Goal: Information Seeking & Learning: Understand process/instructions

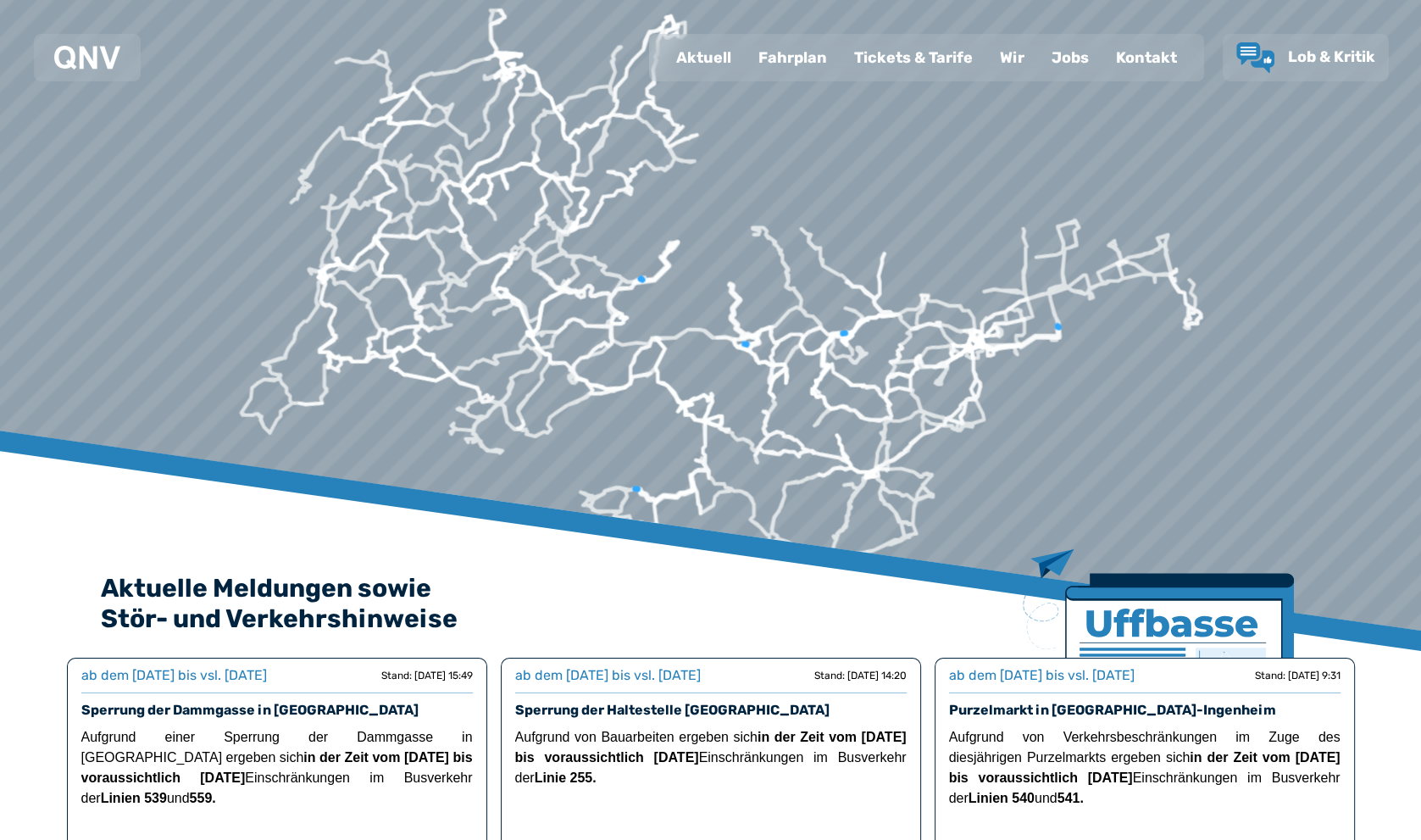
click at [797, 69] on div "Fahrplan" at bounding box center [793, 57] width 96 height 44
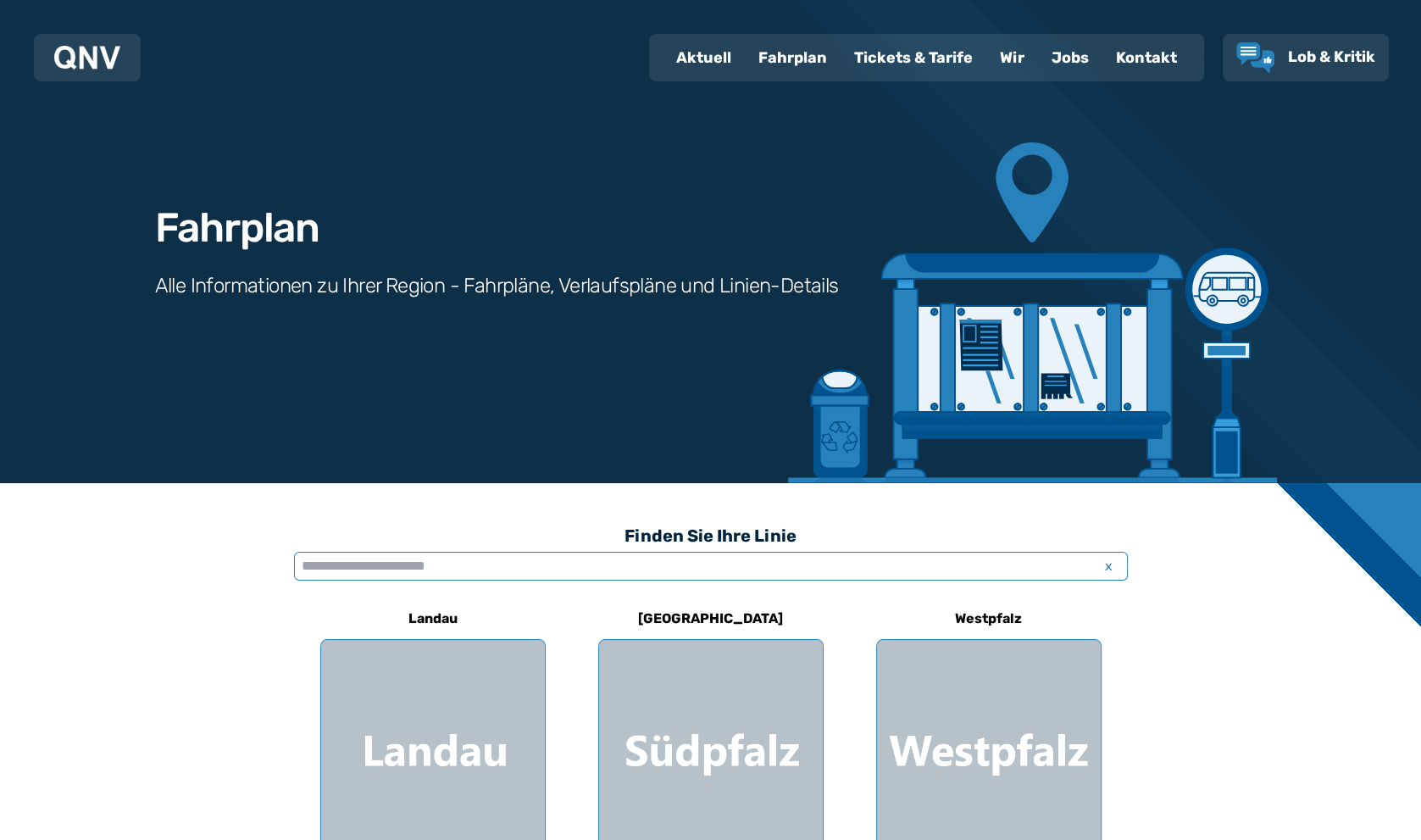
click at [377, 561] on input "text" at bounding box center [711, 566] width 834 height 29
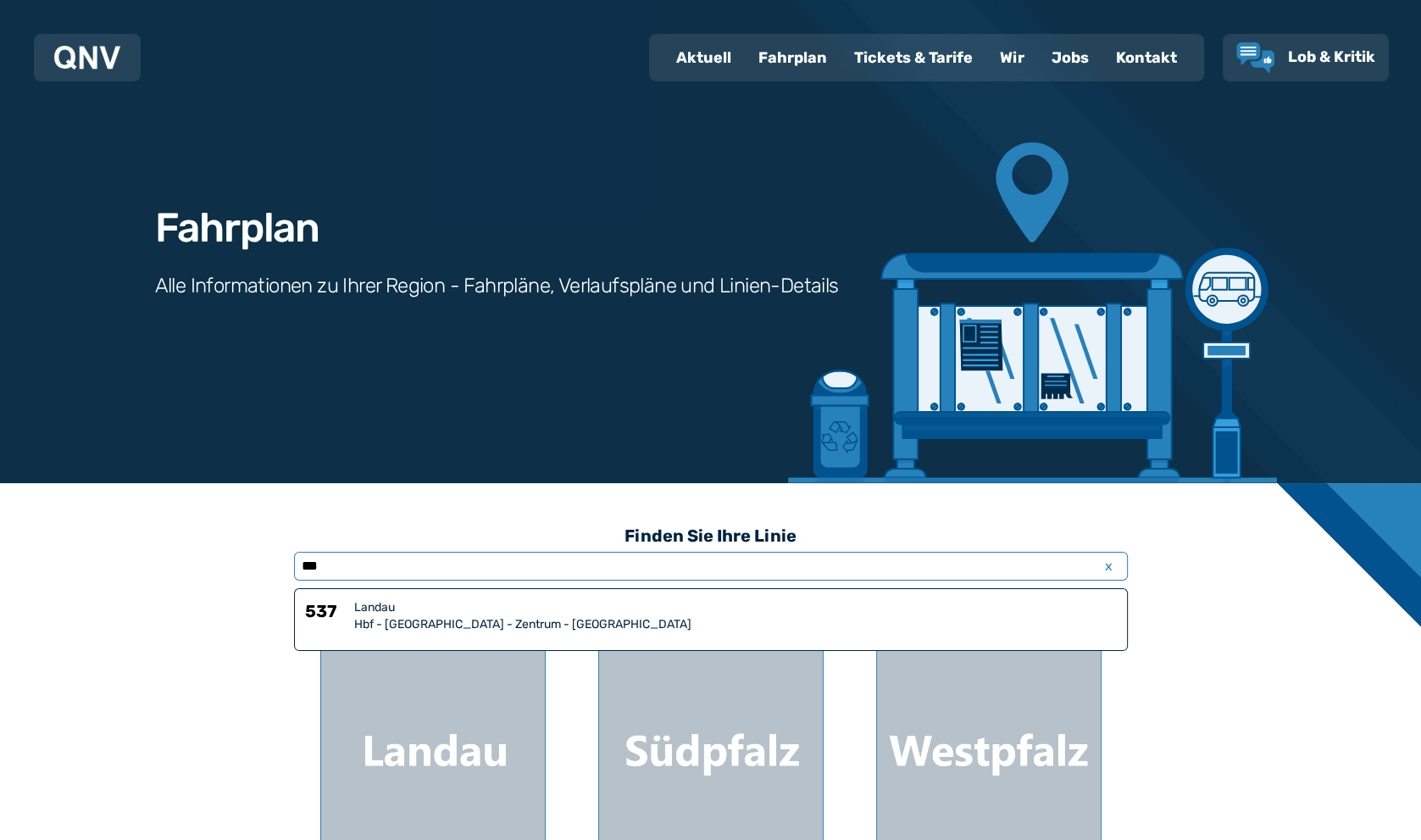
type input "***"
click at [381, 624] on div "Hbf - [GEOGRAPHIC_DATA] - Zentrum - [GEOGRAPHIC_DATA]" at bounding box center [736, 624] width 763 height 17
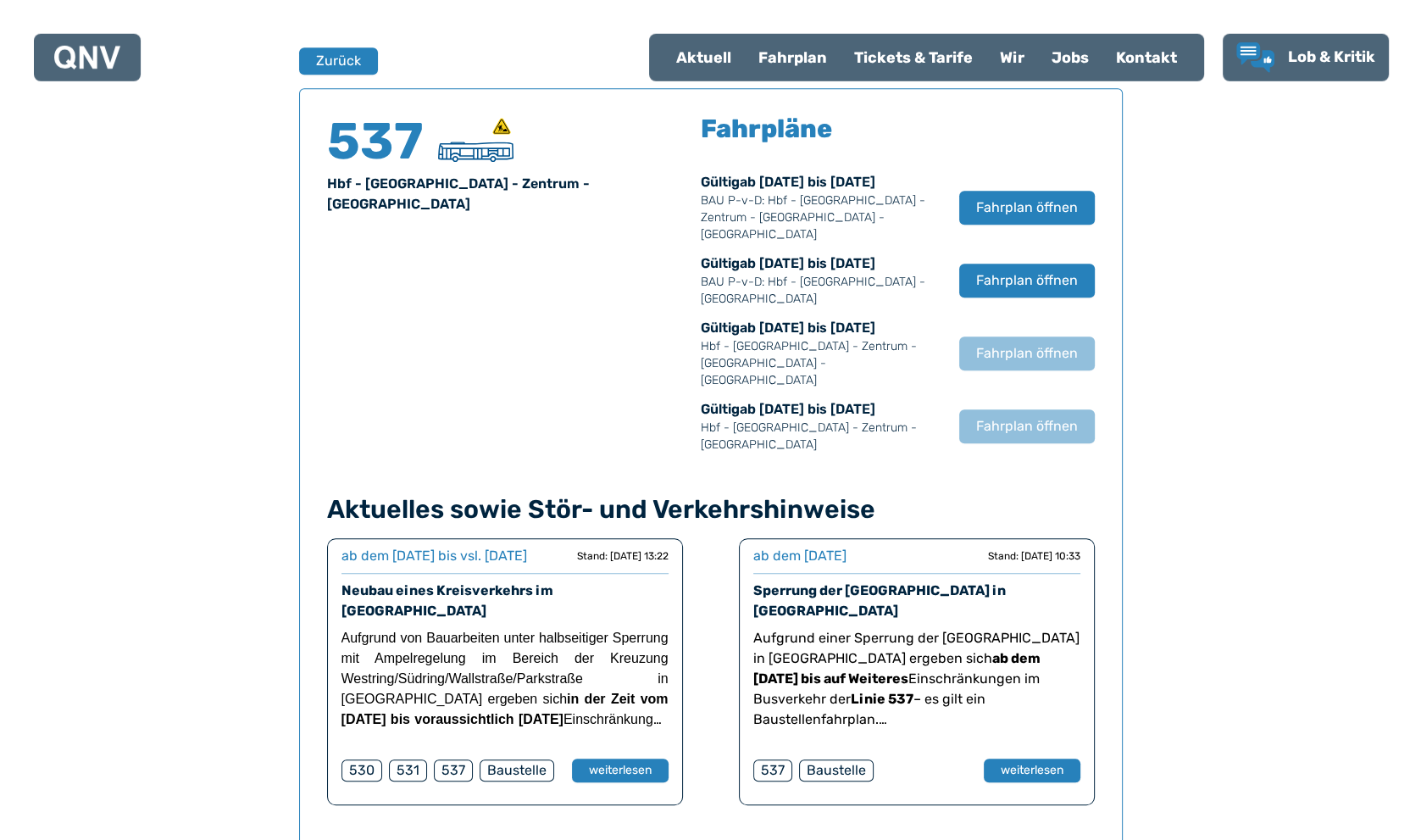
scroll to position [1116, 0]
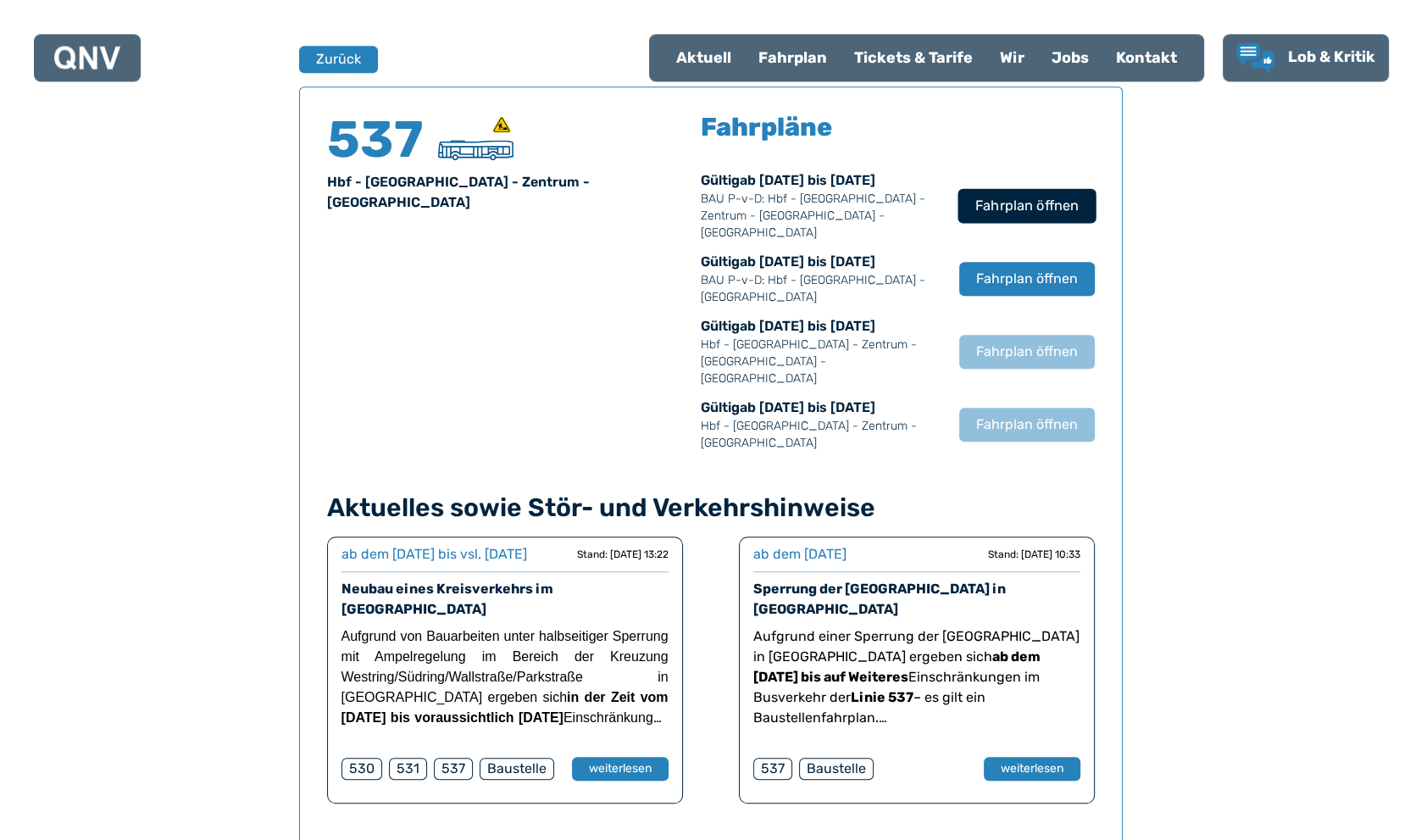
click at [1028, 207] on button "Fahrplan öffnen" at bounding box center [1026, 206] width 138 height 35
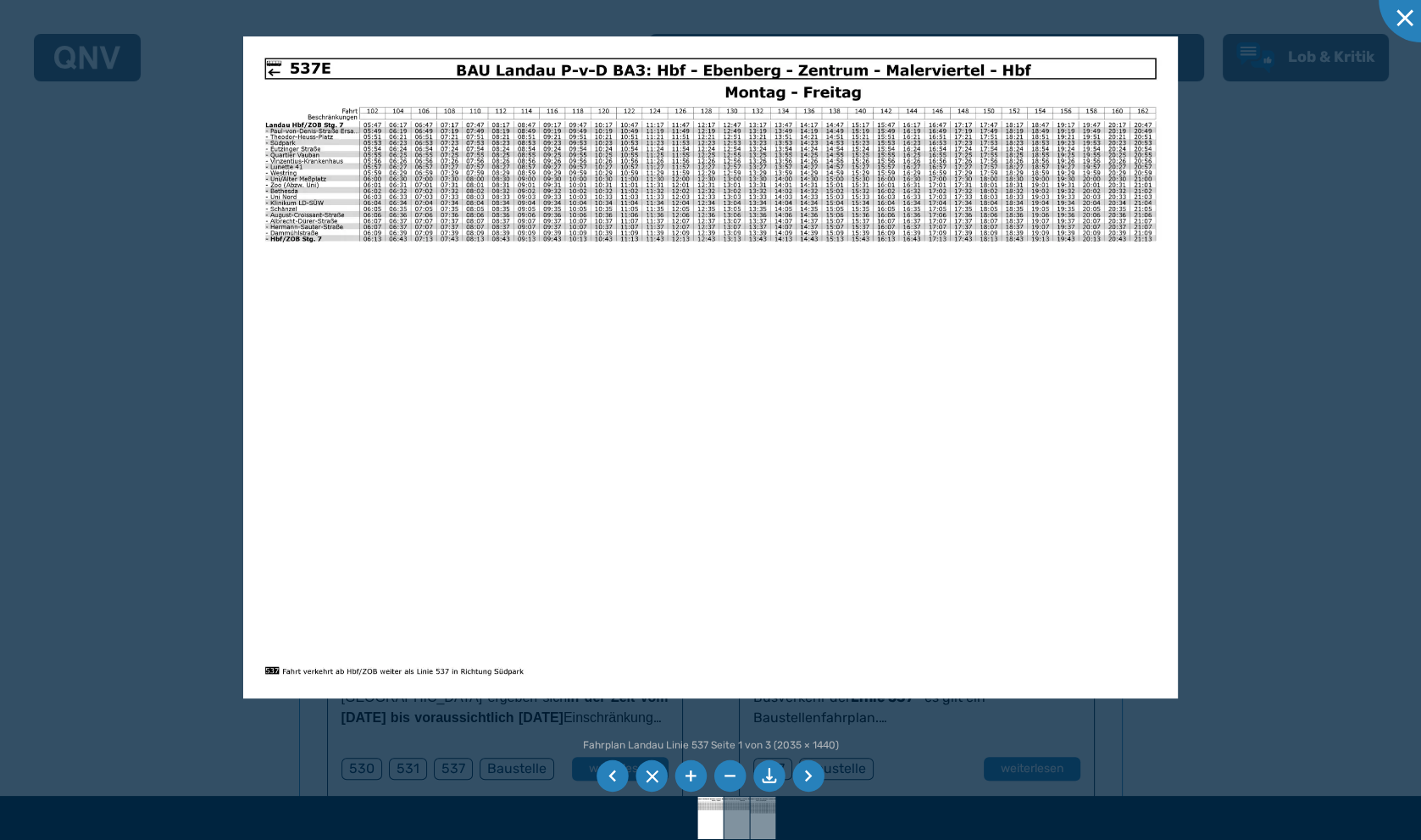
click at [690, 772] on li at bounding box center [692, 777] width 33 height 33
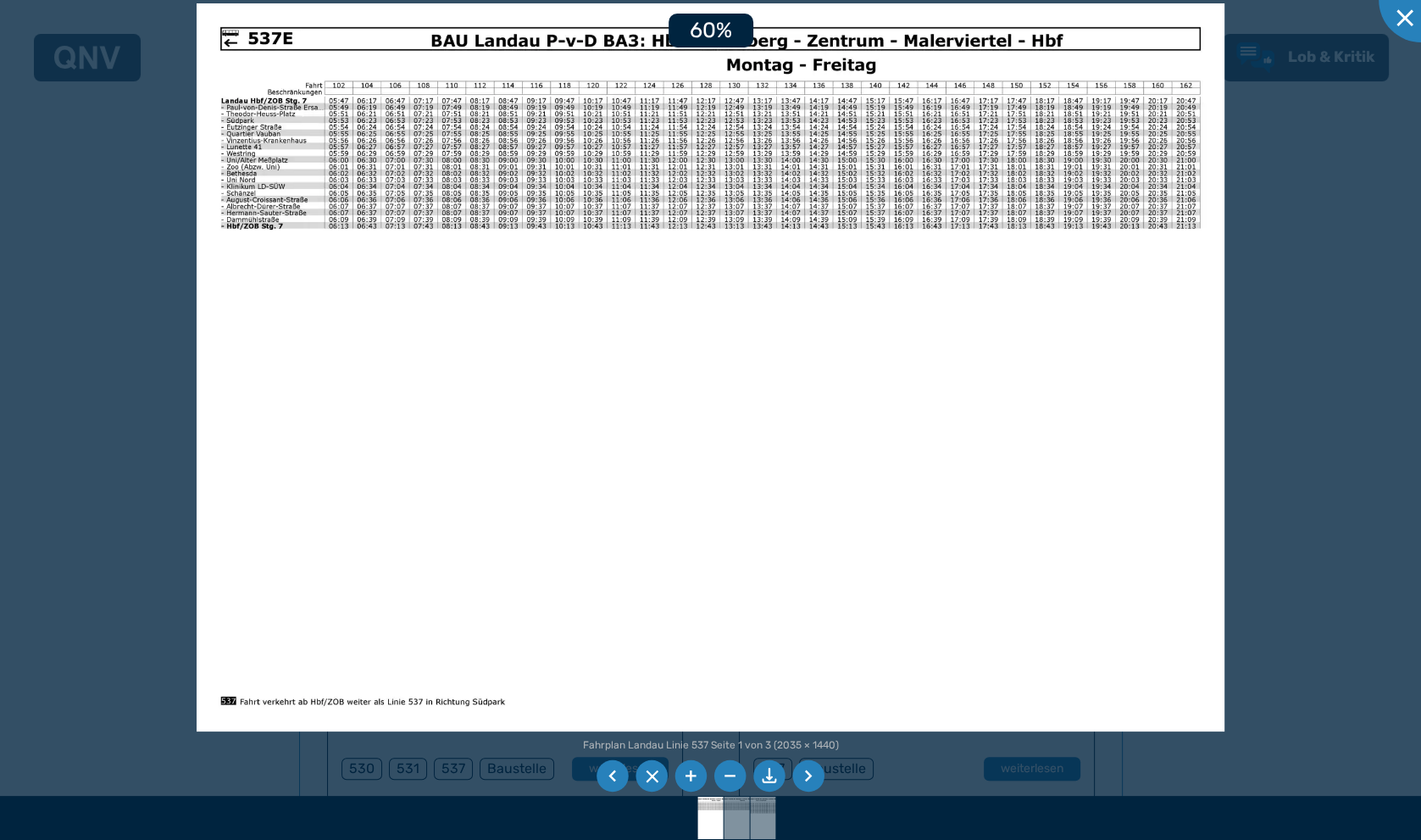
click at [690, 772] on li at bounding box center [692, 777] width 33 height 33
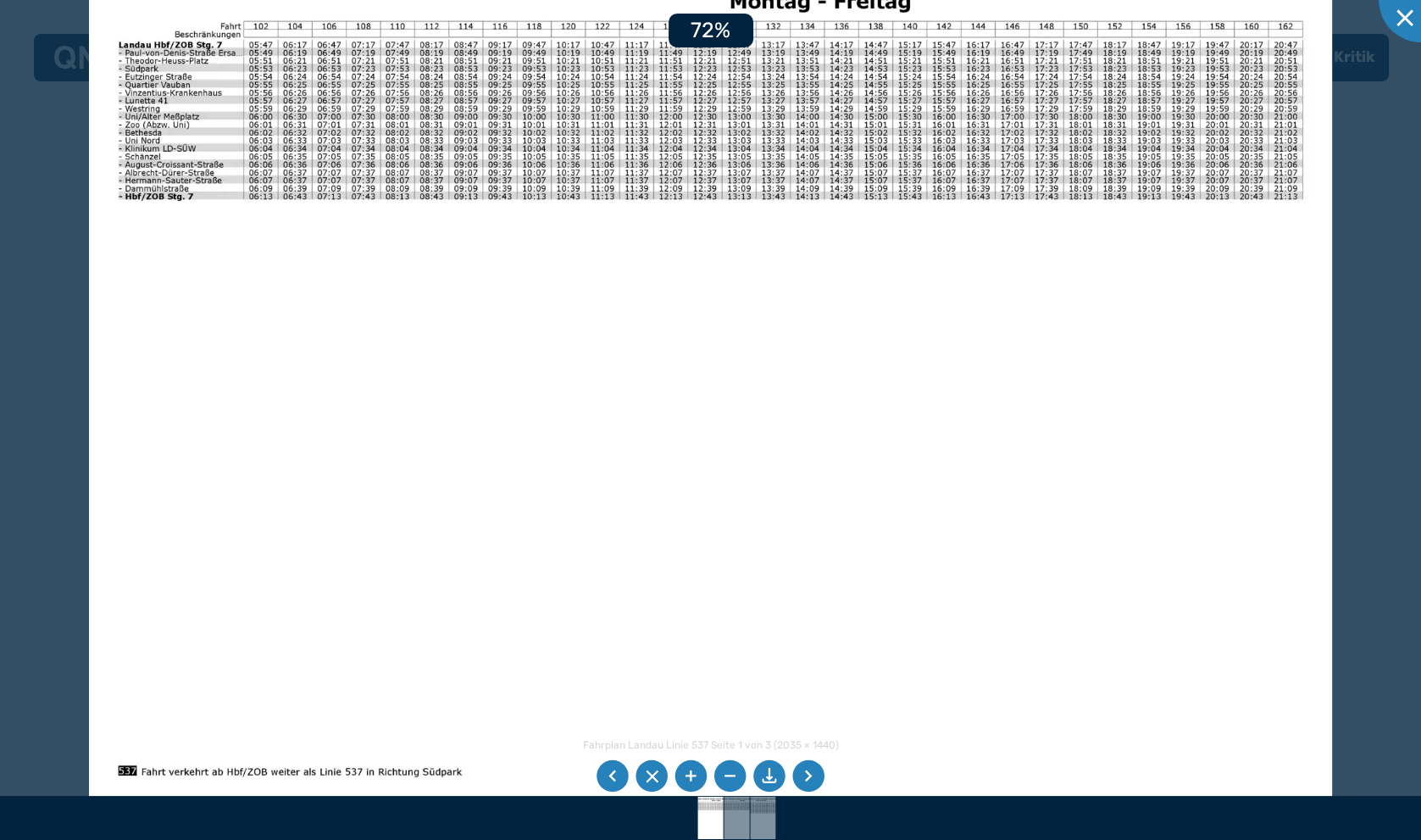
click at [690, 772] on li at bounding box center [692, 777] width 33 height 33
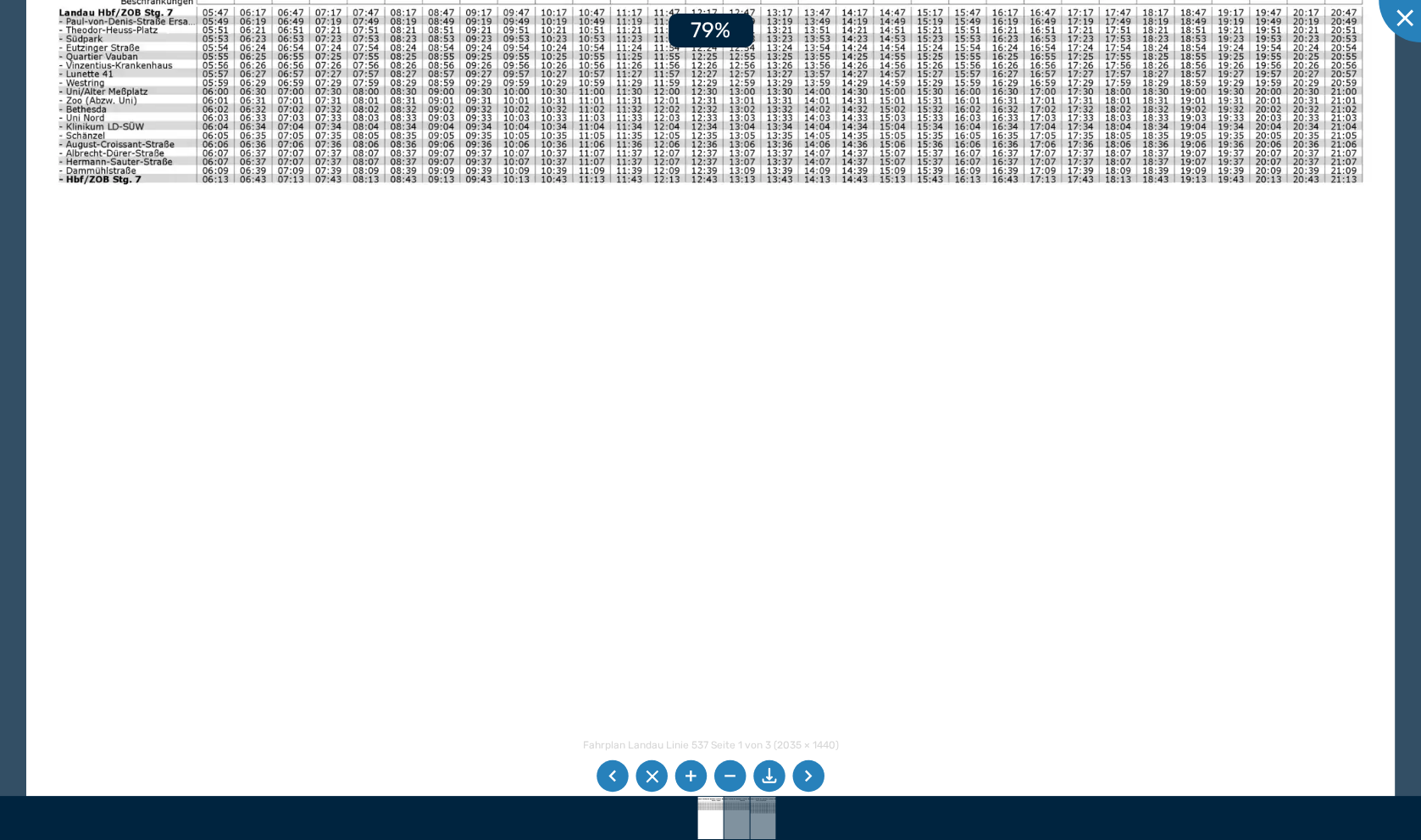
click at [690, 772] on li at bounding box center [692, 777] width 33 height 33
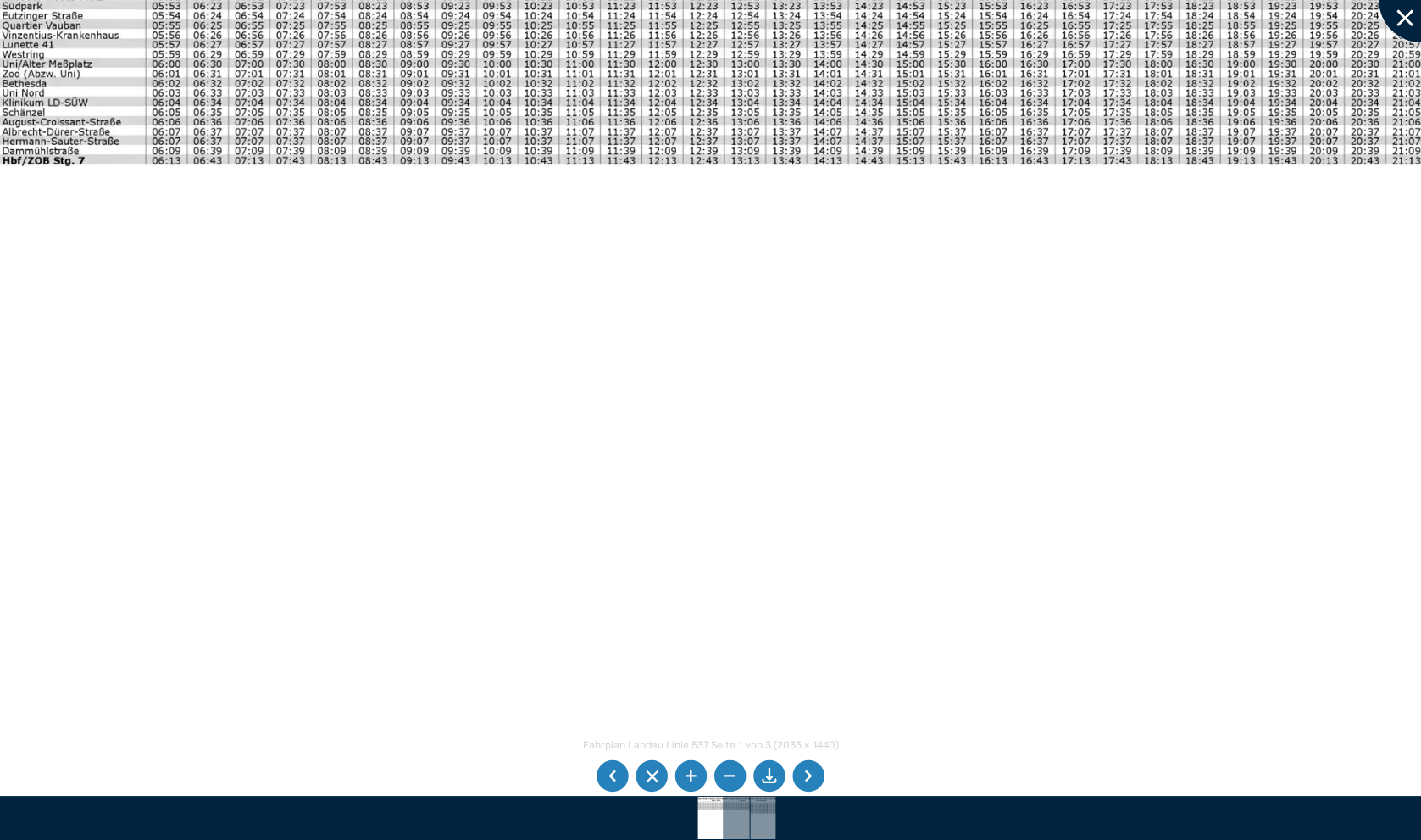
click at [1405, 21] on div at bounding box center [1421, 0] width 85 height 85
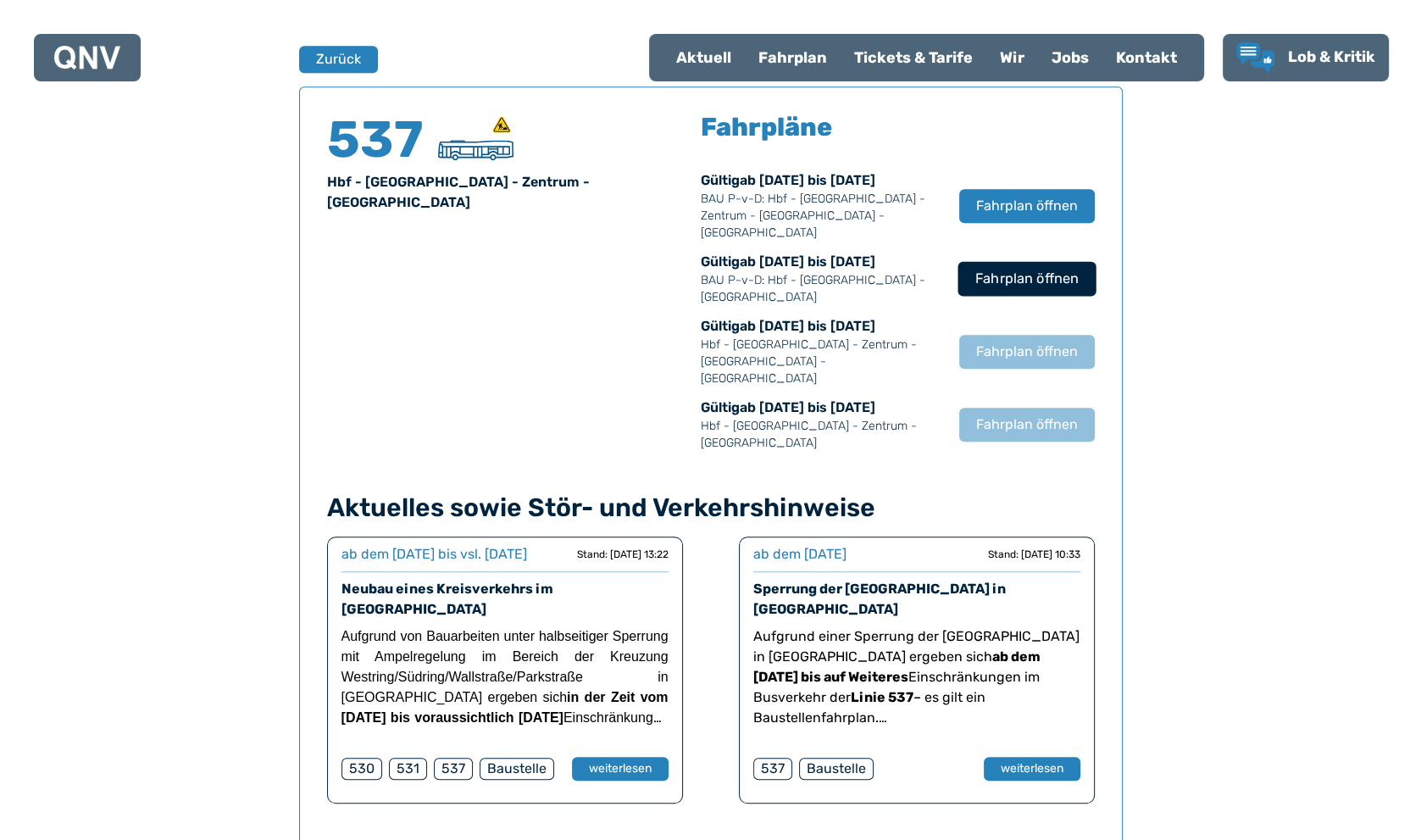
click at [1024, 269] on span "Fahrplan öffnen" at bounding box center [1026, 279] width 104 height 21
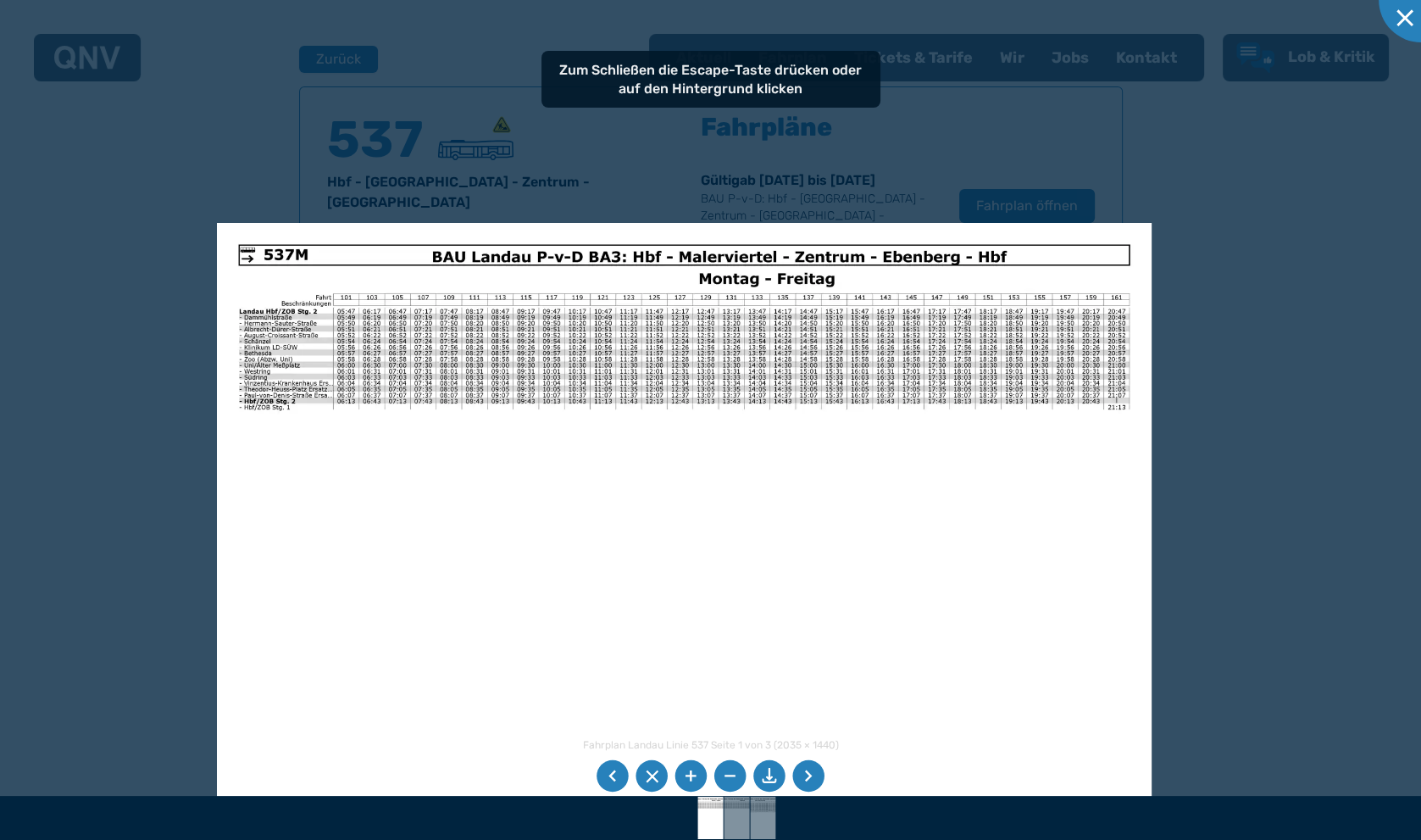
click at [660, 514] on img at bounding box center [684, 553] width 934 height 661
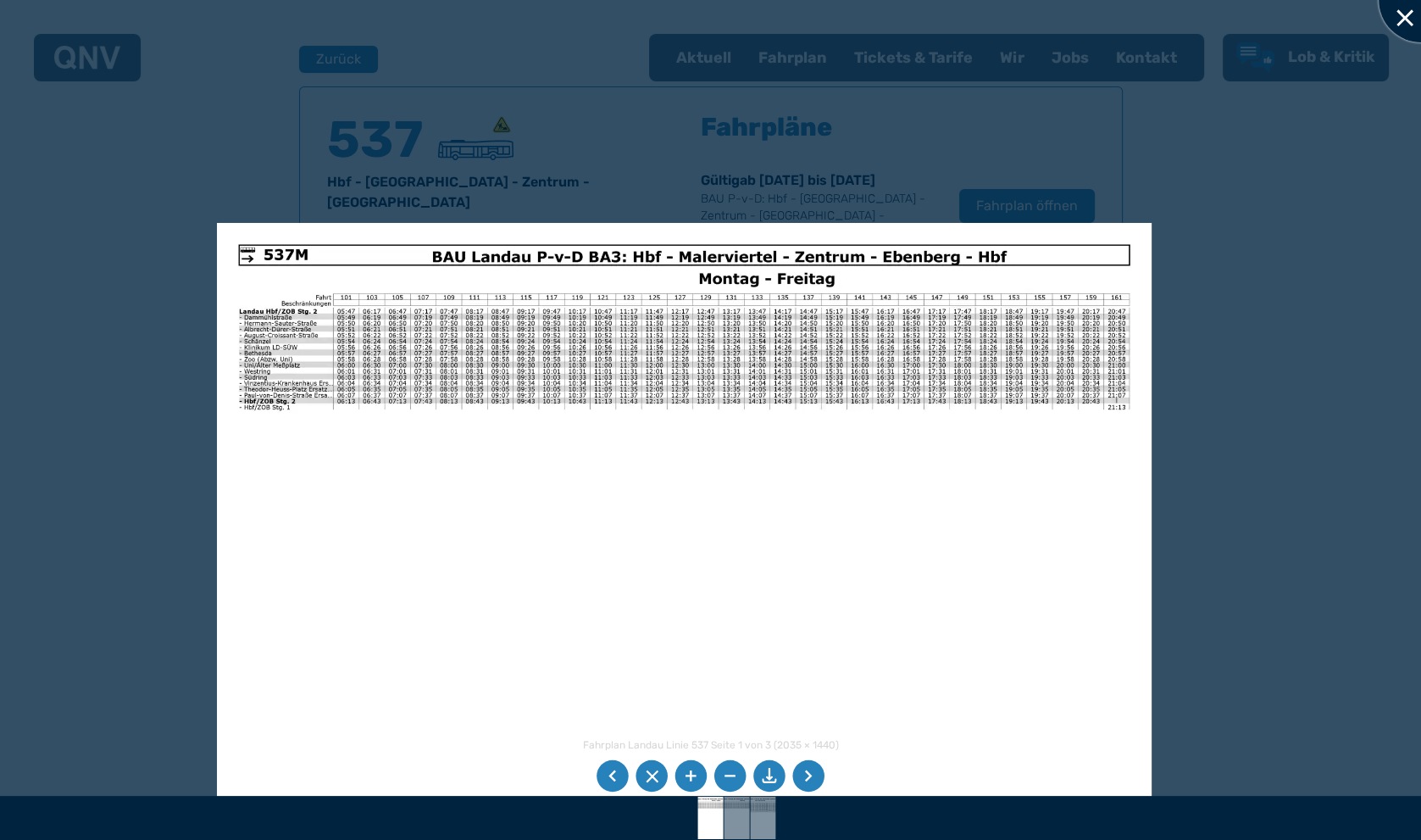
click at [1401, 20] on div at bounding box center [1421, 0] width 85 height 85
